Goal: Find specific page/section: Find specific page/section

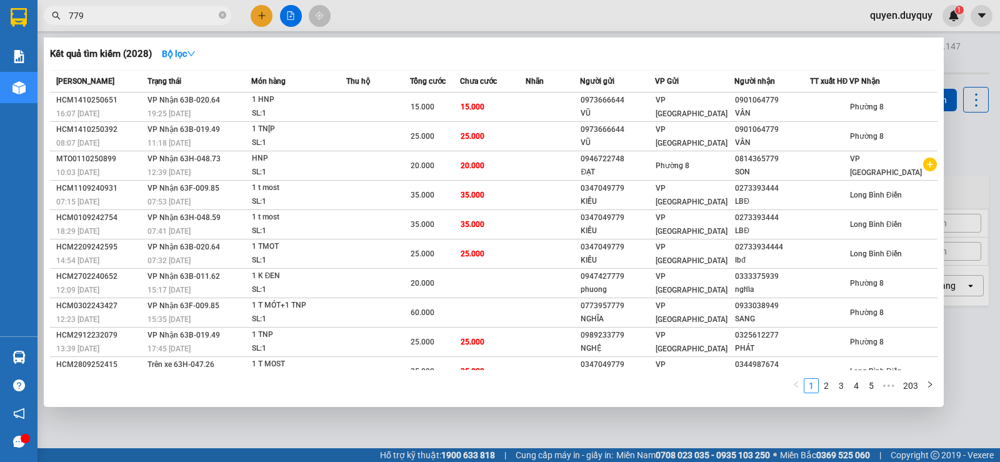
type input "779"
click at [907, 13] on div at bounding box center [500, 231] width 1000 height 462
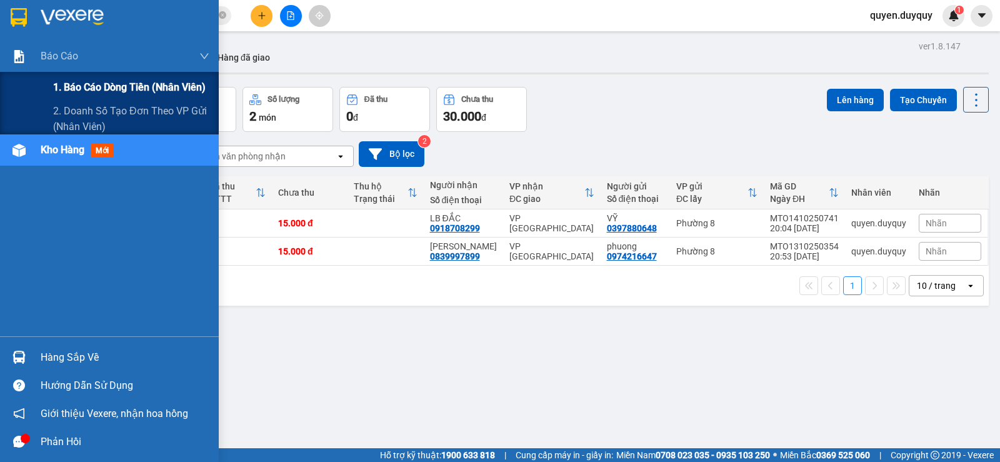
click at [79, 87] on span "1. Báo cáo dòng tiền (nhân viên)" at bounding box center [129, 87] width 152 height 16
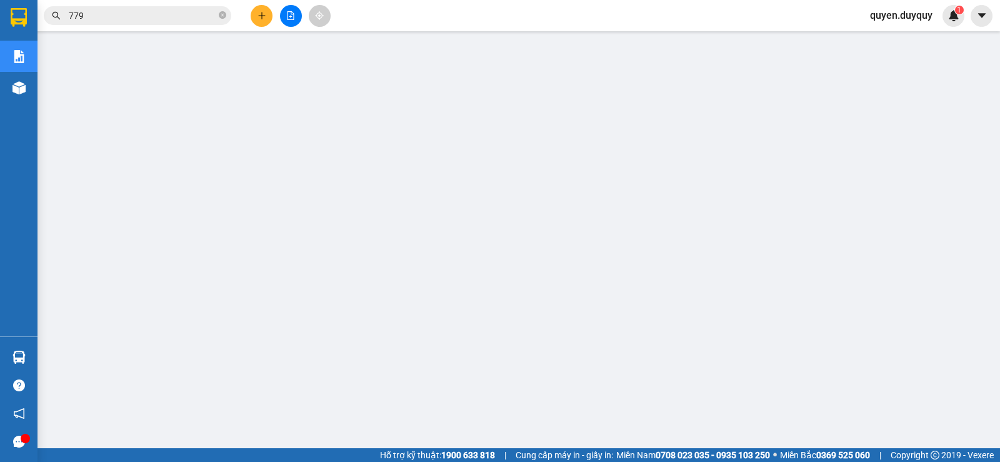
click at [905, 13] on span "quyen.duyquy" at bounding box center [901, 15] width 82 height 16
click at [902, 43] on span "Đăng xuất" at bounding box center [906, 39] width 57 height 14
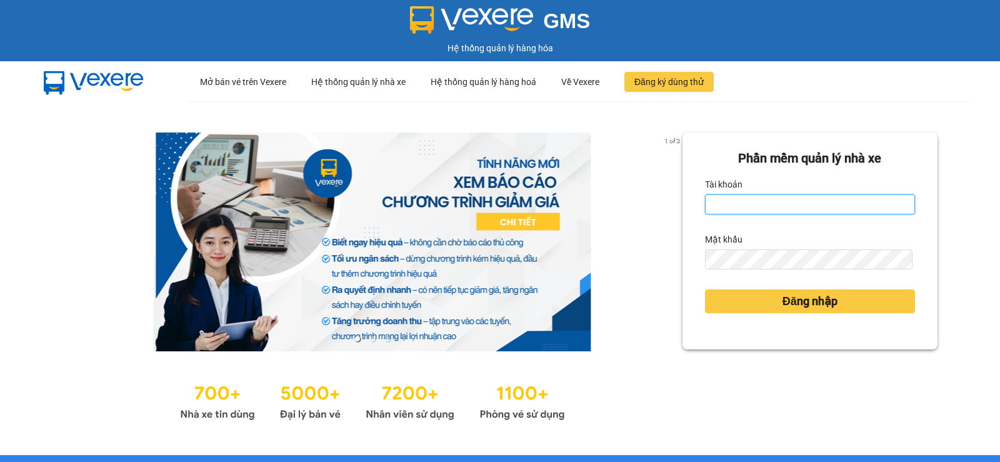
click at [753, 198] on input "Tài khoản" at bounding box center [810, 204] width 210 height 20
type input "luc.duyquy"
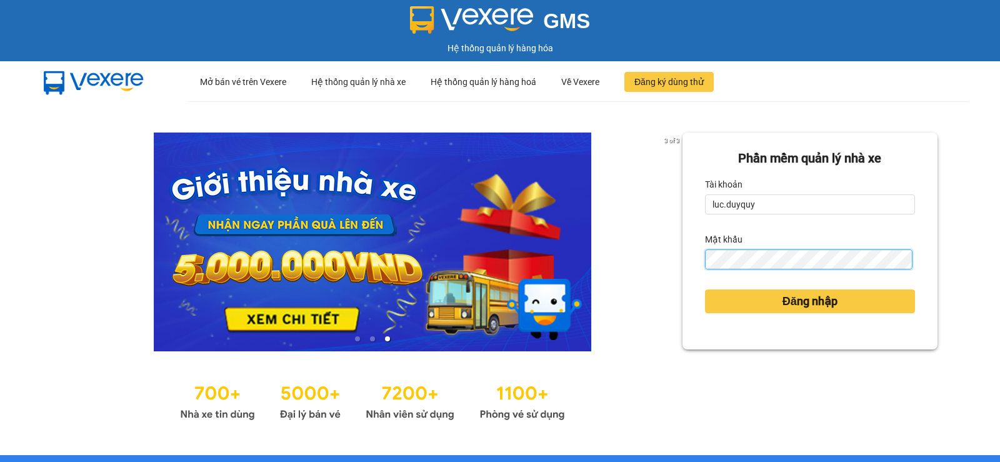
click at [705, 289] on button "Đăng nhập" at bounding box center [810, 301] width 210 height 24
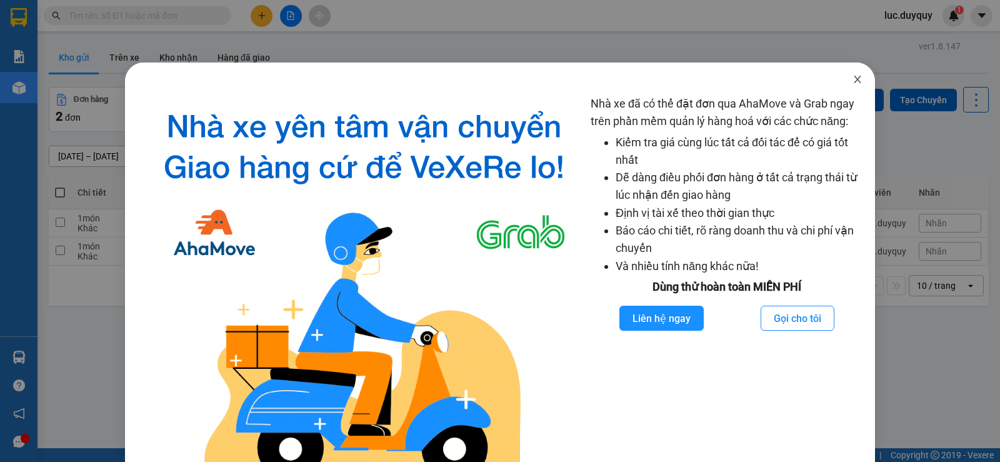
click at [852, 75] on icon "close" at bounding box center [857, 79] width 10 height 10
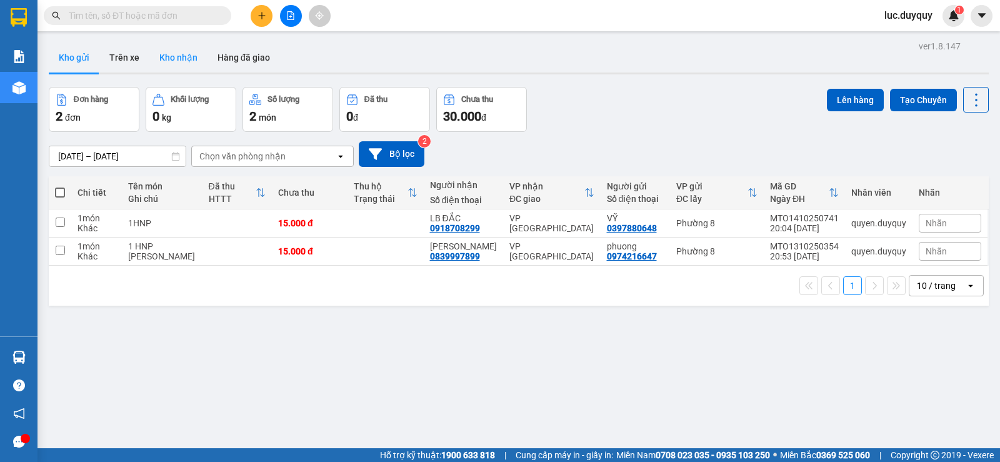
click at [169, 64] on button "Kho nhận" at bounding box center [178, 57] width 58 height 30
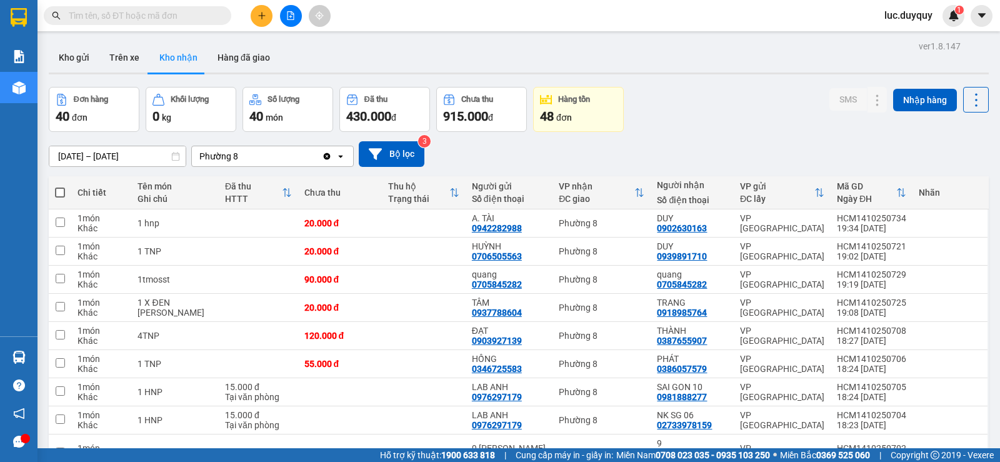
click at [57, 152] on input "[DATE] – [DATE]" at bounding box center [117, 156] width 136 height 20
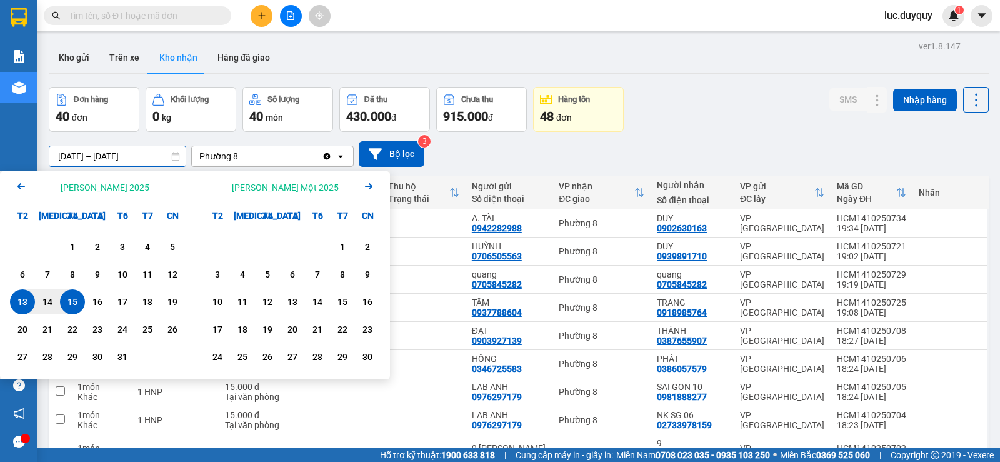
click at [17, 186] on icon "Arrow Left" at bounding box center [21, 186] width 15 height 15
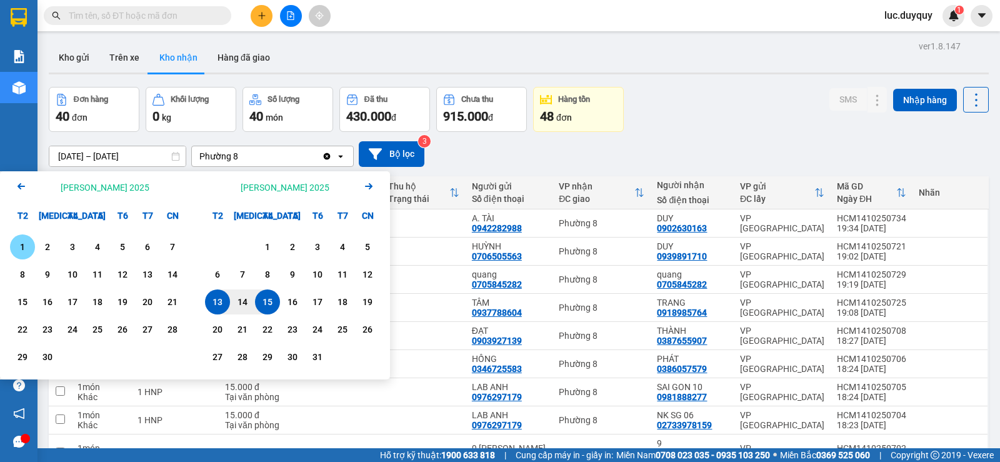
click at [17, 186] on icon "Arrow Left" at bounding box center [21, 186] width 15 height 15
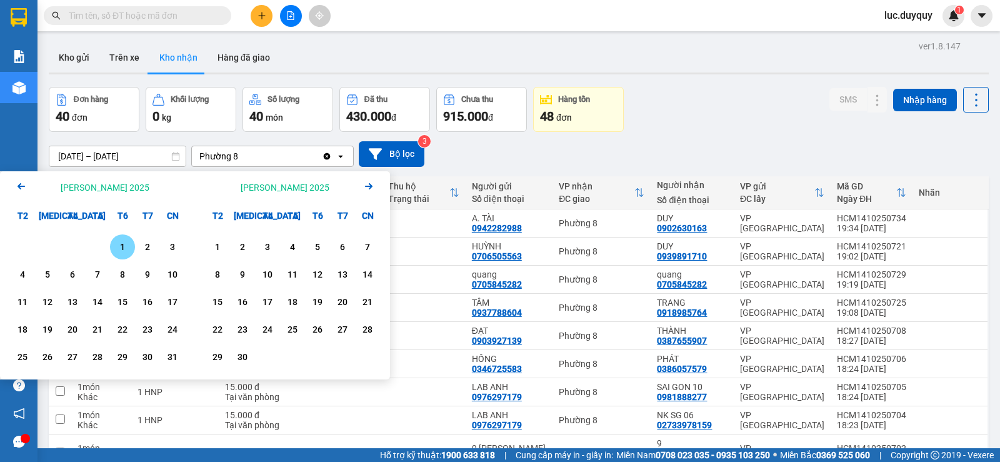
click at [17, 186] on icon "Arrow Left" at bounding box center [21, 186] width 15 height 15
click at [49, 246] on div "1" at bounding box center [47, 246] width 17 height 15
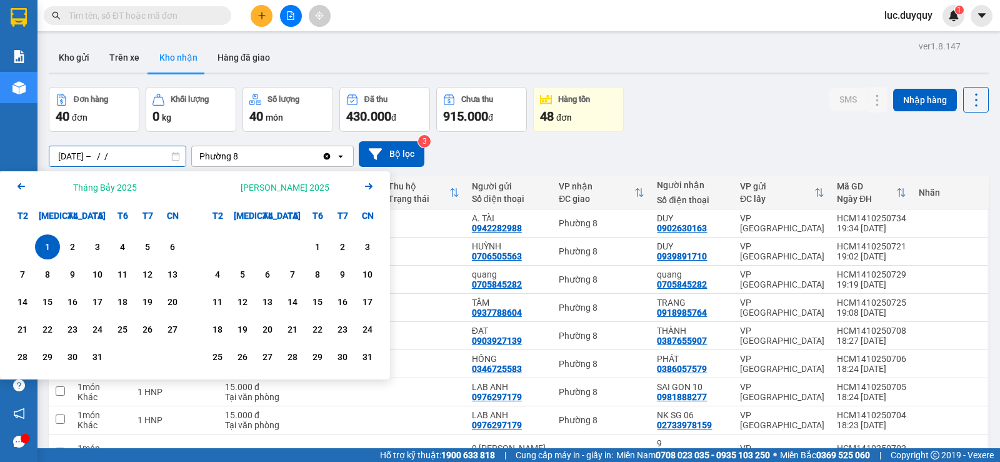
click at [134, 153] on input "01/07/2025 – / /" at bounding box center [117, 156] width 136 height 20
click at [140, 156] on input "01/07/2025 – / /" at bounding box center [117, 156] width 136 height 20
click at [371, 185] on icon "Next month." at bounding box center [368, 186] width 7 height 6
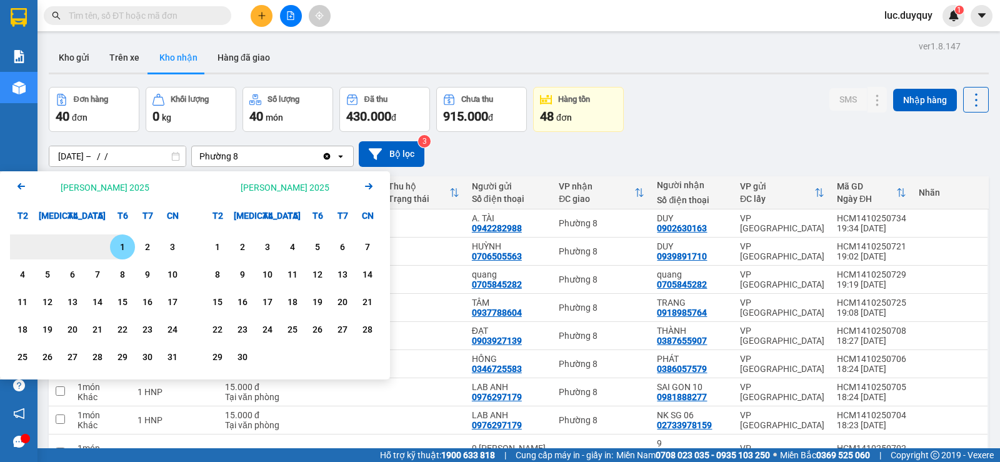
click at [371, 185] on icon "Next month." at bounding box center [368, 186] width 7 height 6
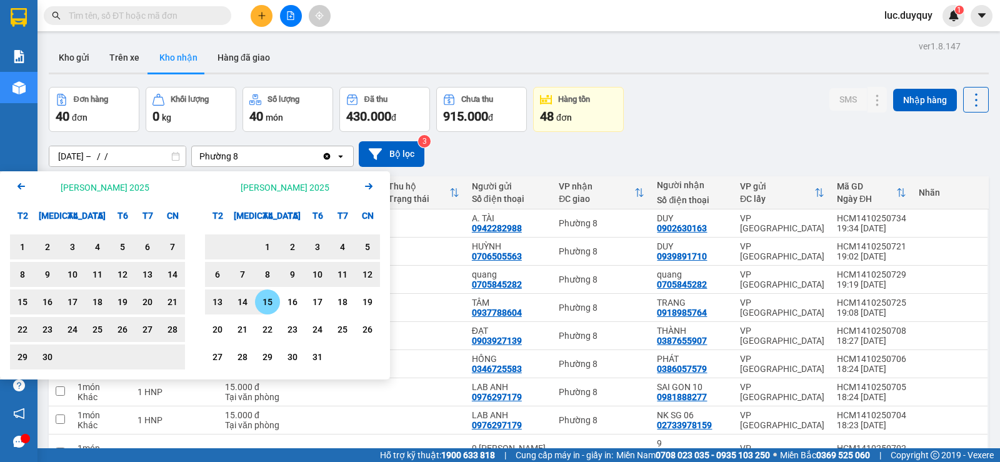
click at [269, 299] on div "15" at bounding box center [267, 301] width 17 height 15
type input "01/07/2025 – 15/10/2025"
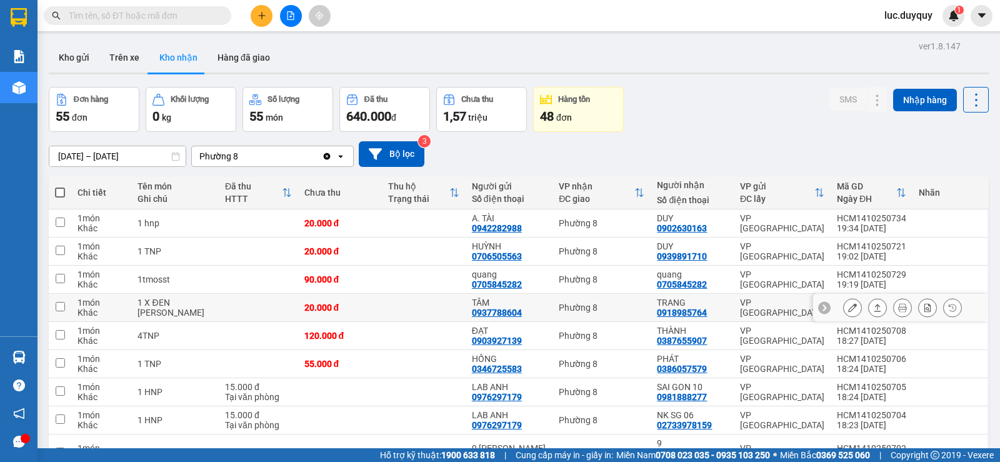
scroll to position [94, 0]
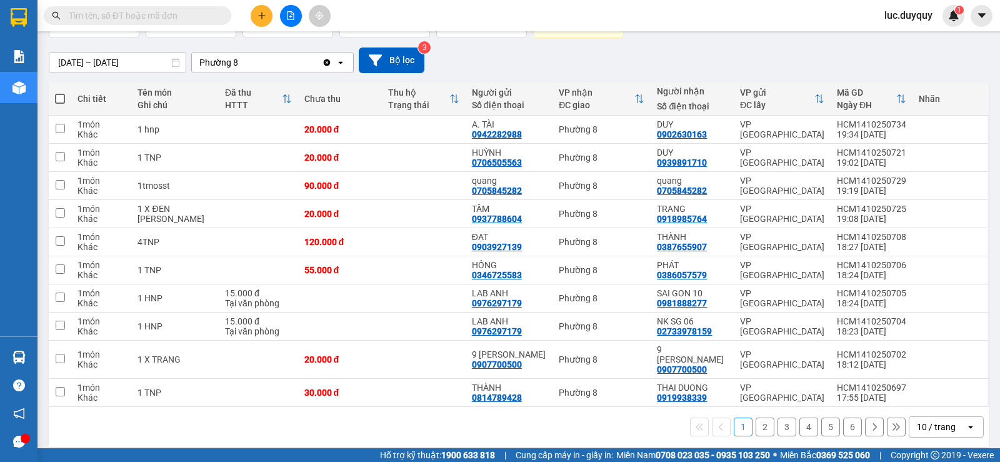
click at [930, 421] on div "10 / trang" at bounding box center [936, 427] width 39 height 12
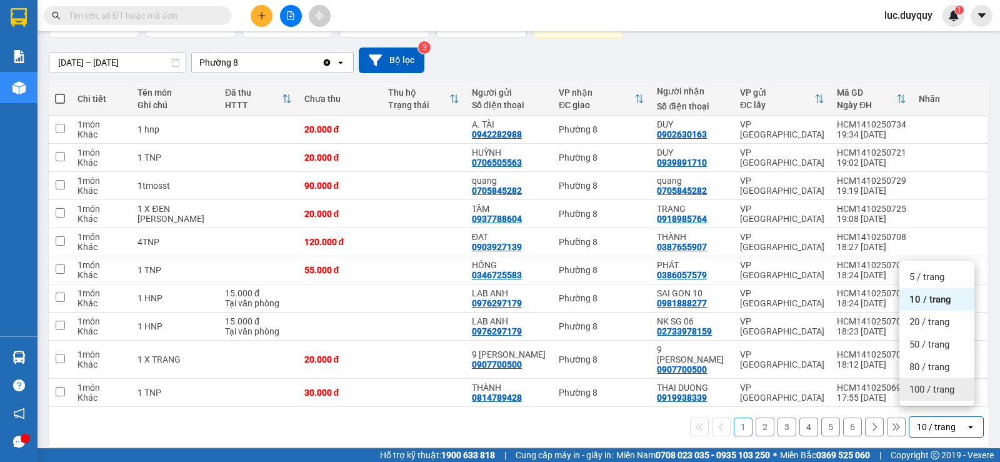
click at [931, 384] on span "100 / trang" at bounding box center [931, 389] width 45 height 12
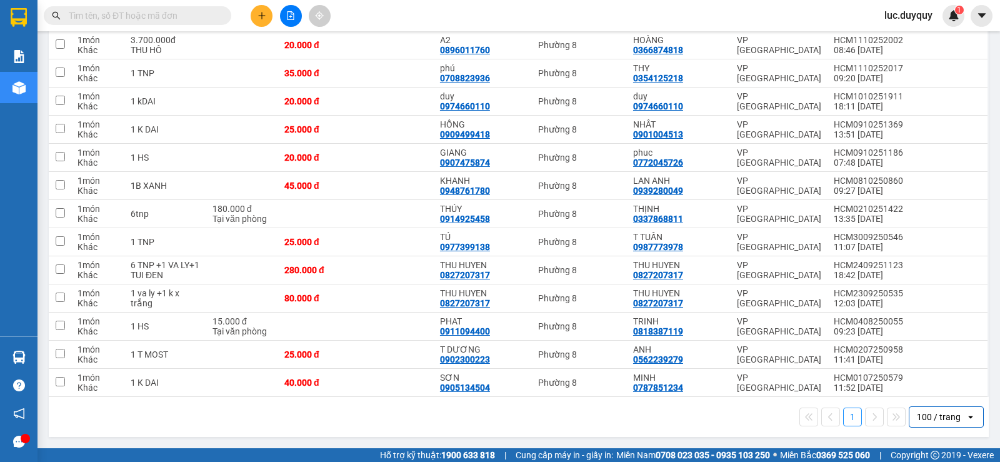
scroll to position [0, 0]
